Goal: Task Accomplishment & Management: Use online tool/utility

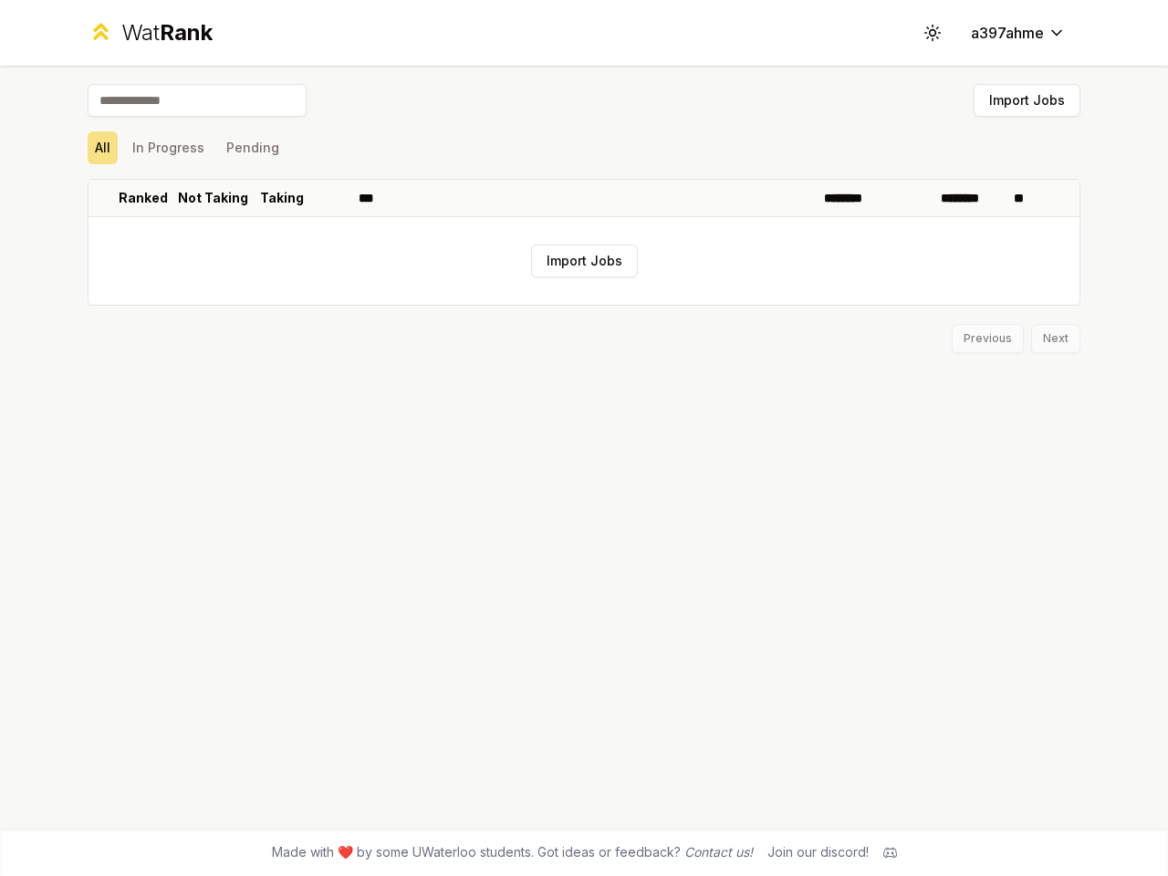
click at [933, 33] on icon at bounding box center [932, 32] width 17 height 17
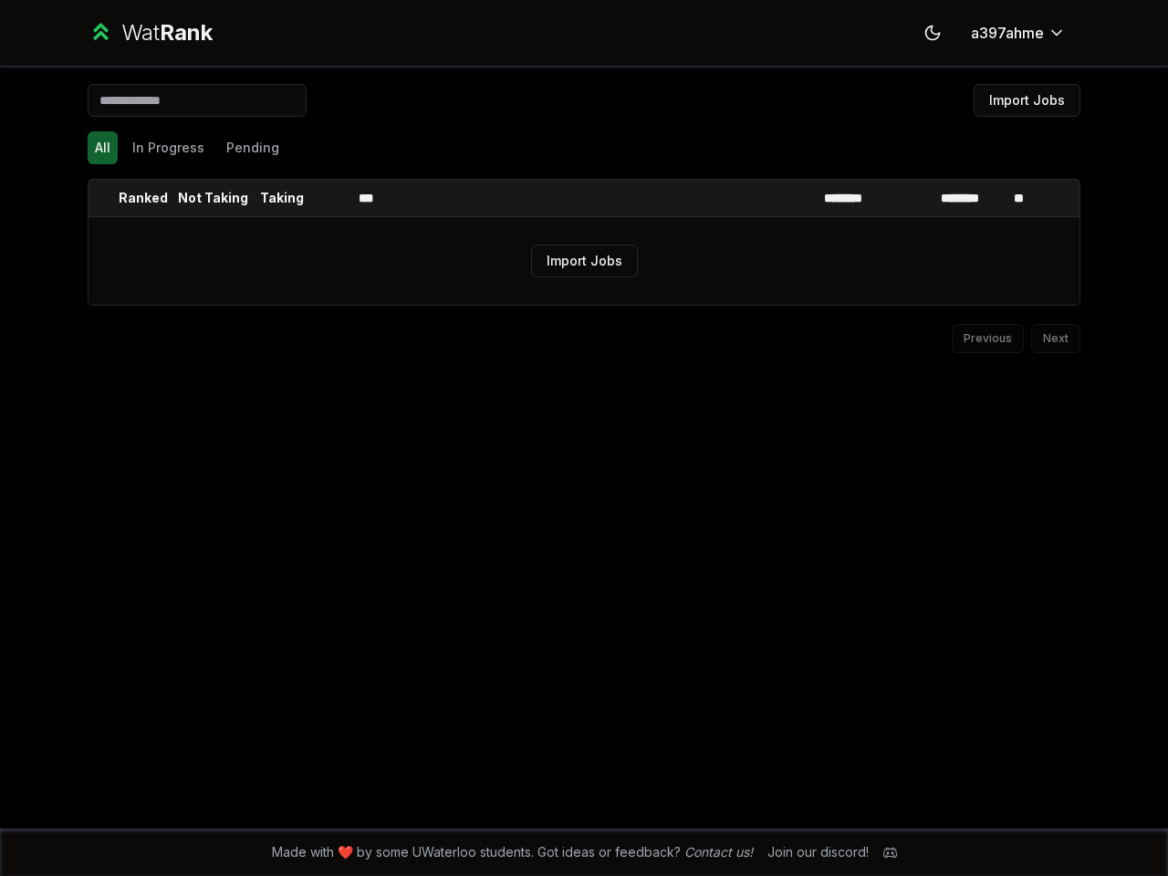
click at [1027, 100] on button "Import Jobs" at bounding box center [1027, 100] width 107 height 33
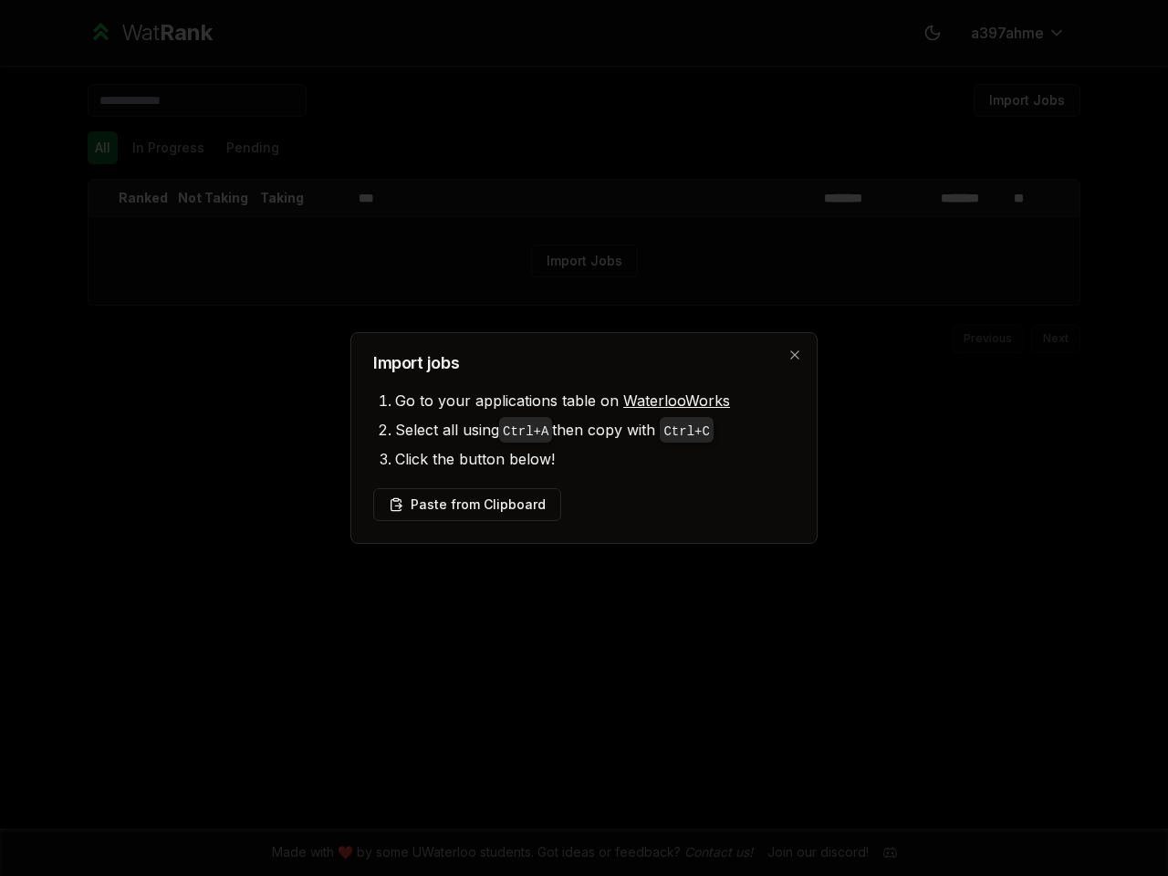
click at [102, 148] on div at bounding box center [584, 438] width 1168 height 876
click at [168, 148] on div at bounding box center [584, 438] width 1168 height 876
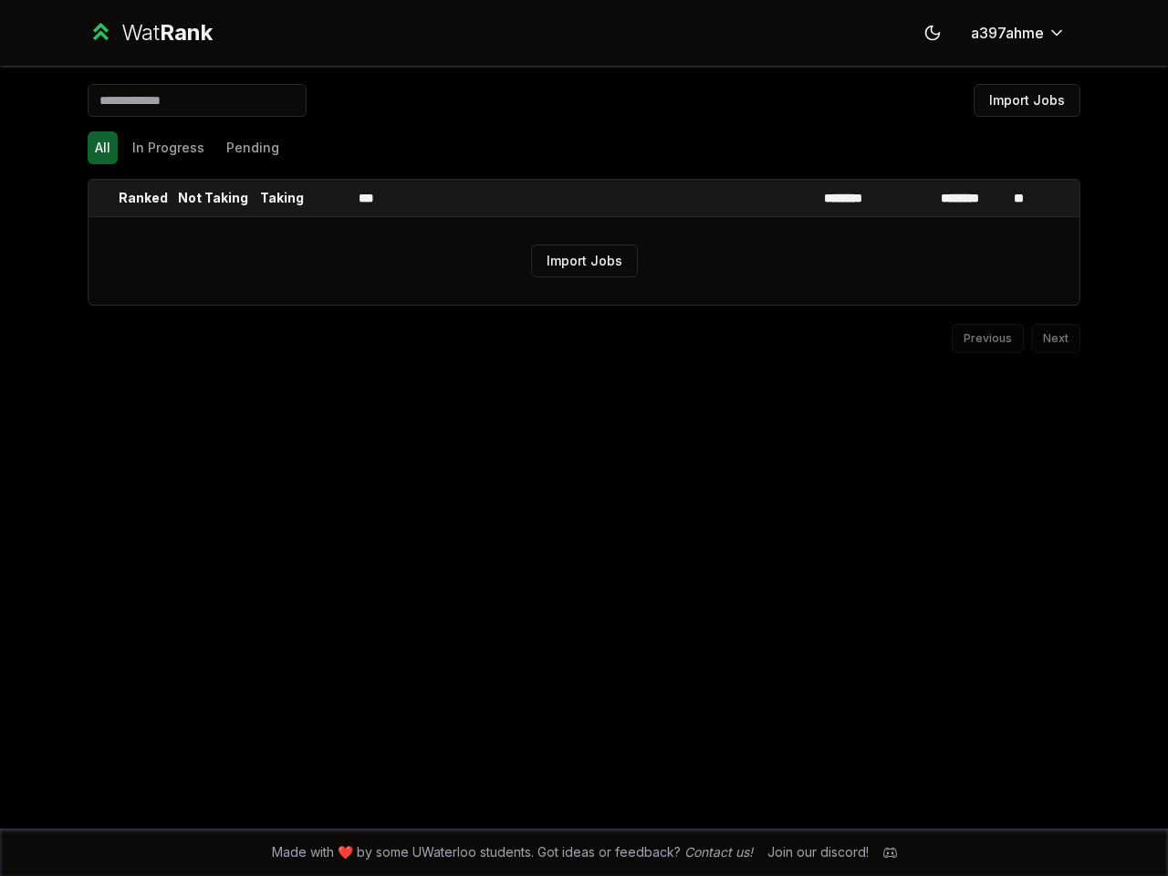
click at [252, 148] on button "Pending" at bounding box center [253, 147] width 68 height 33
click at [103, 198] on th at bounding box center [103, 198] width 29 height 37
click at [143, 198] on p "Ranked" at bounding box center [143, 198] width 49 height 18
click at [213, 198] on p "Not Taking" at bounding box center [213, 198] width 70 height 18
click at [282, 198] on p "Taking" at bounding box center [282, 198] width 44 height 18
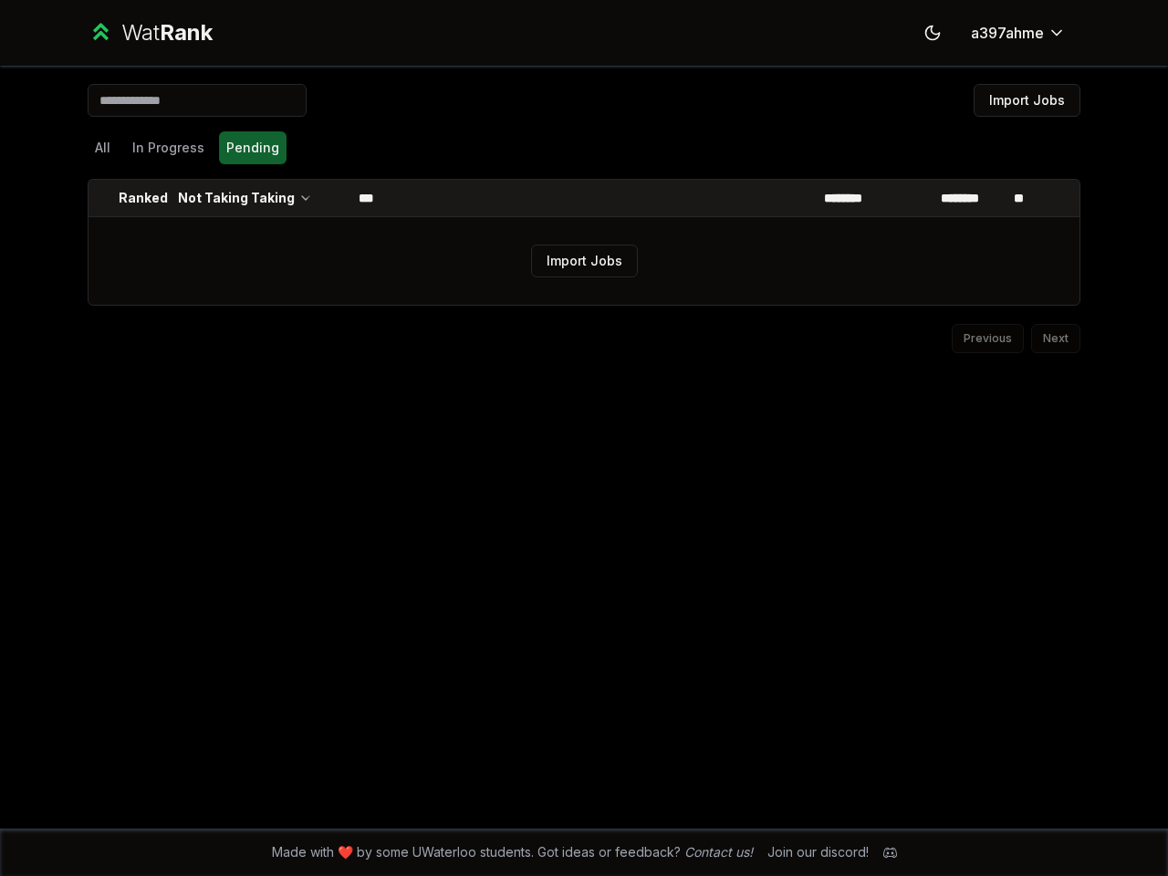
click at [330, 198] on th at bounding box center [330, 198] width 44 height 37
